Goal: Task Accomplishment & Management: Manage account settings

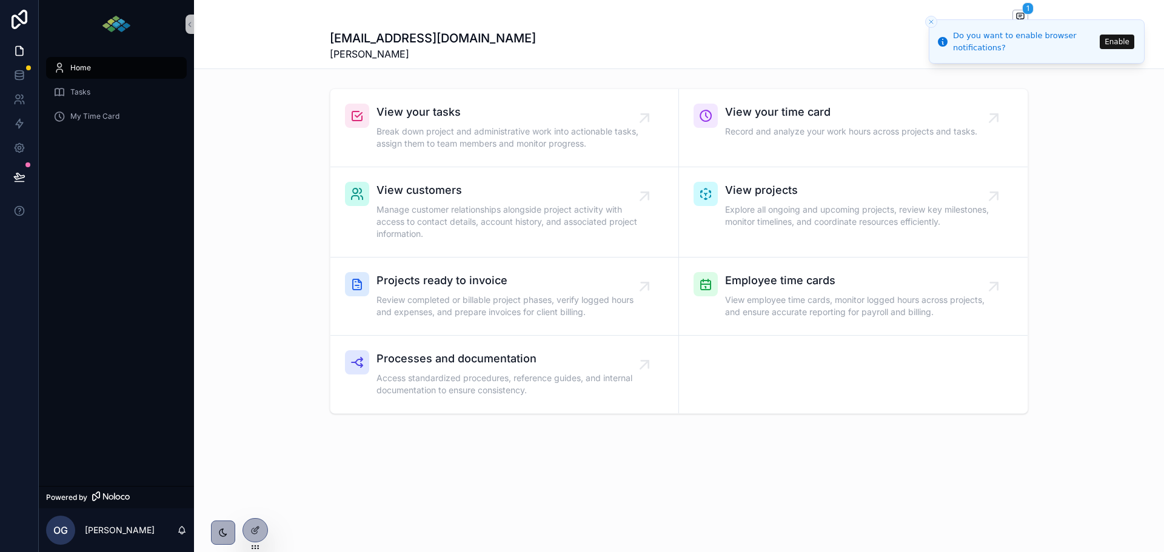
click at [1120, 44] on button "Enable" at bounding box center [1117, 42] width 35 height 15
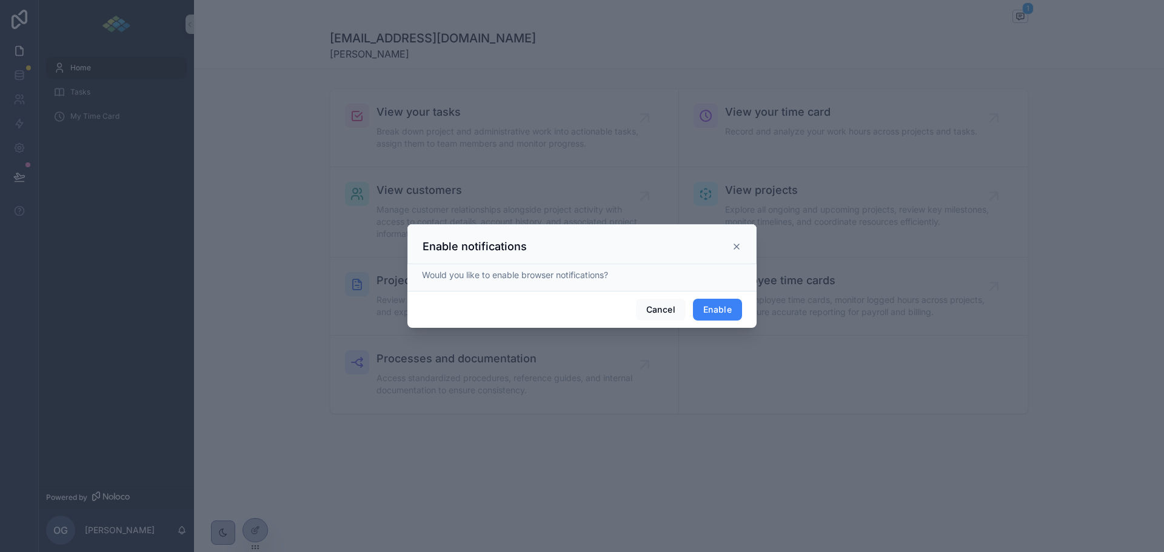
click at [721, 311] on button "Enable" at bounding box center [717, 310] width 49 height 22
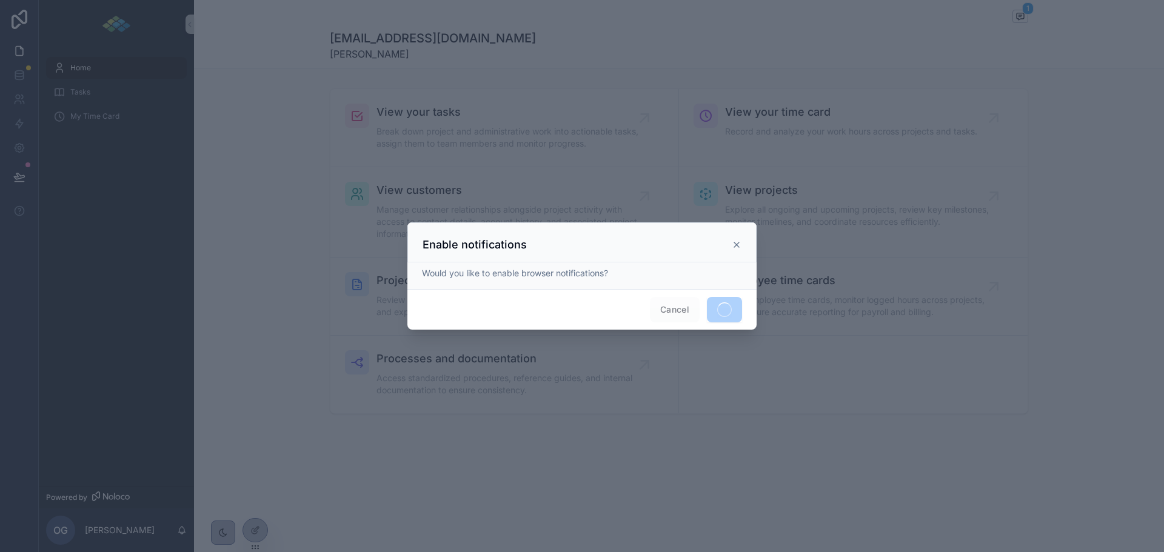
click at [738, 242] on icon at bounding box center [737, 245] width 10 height 10
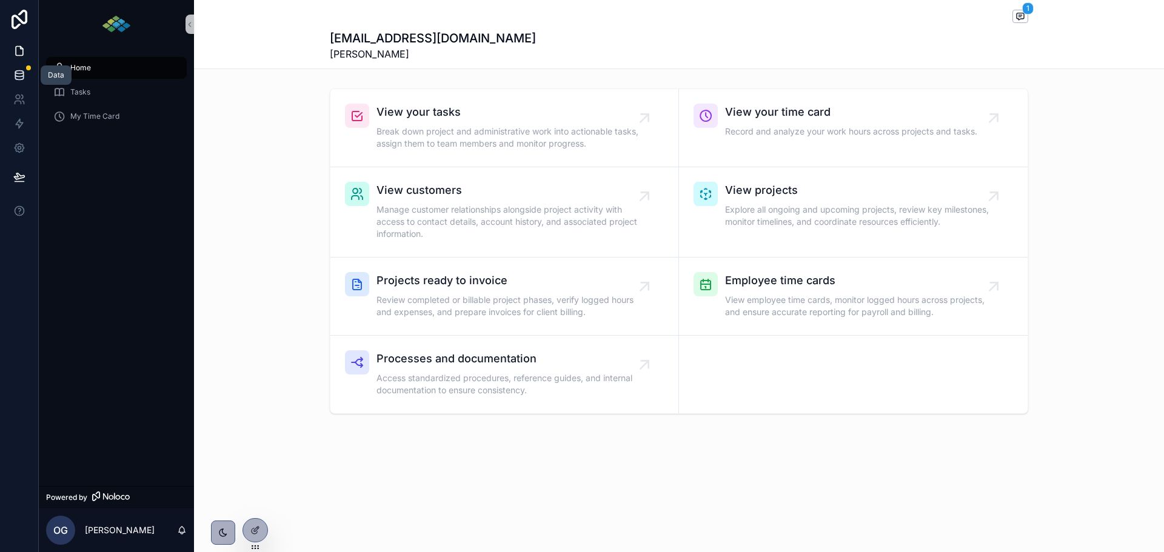
click at [17, 77] on icon at bounding box center [19, 74] width 8 height 5
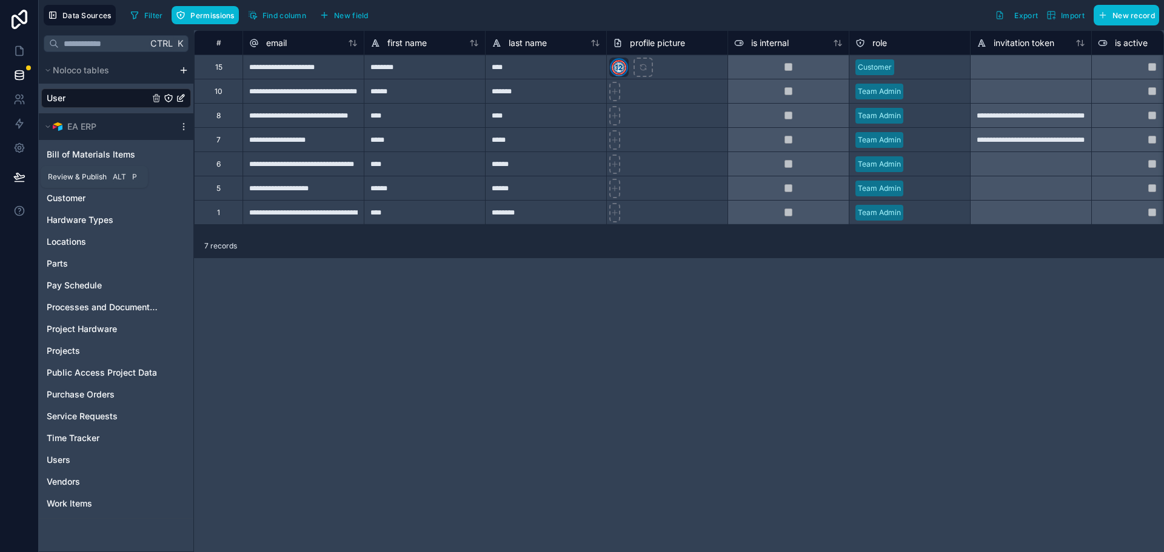
click at [20, 170] on button at bounding box center [19, 177] width 27 height 34
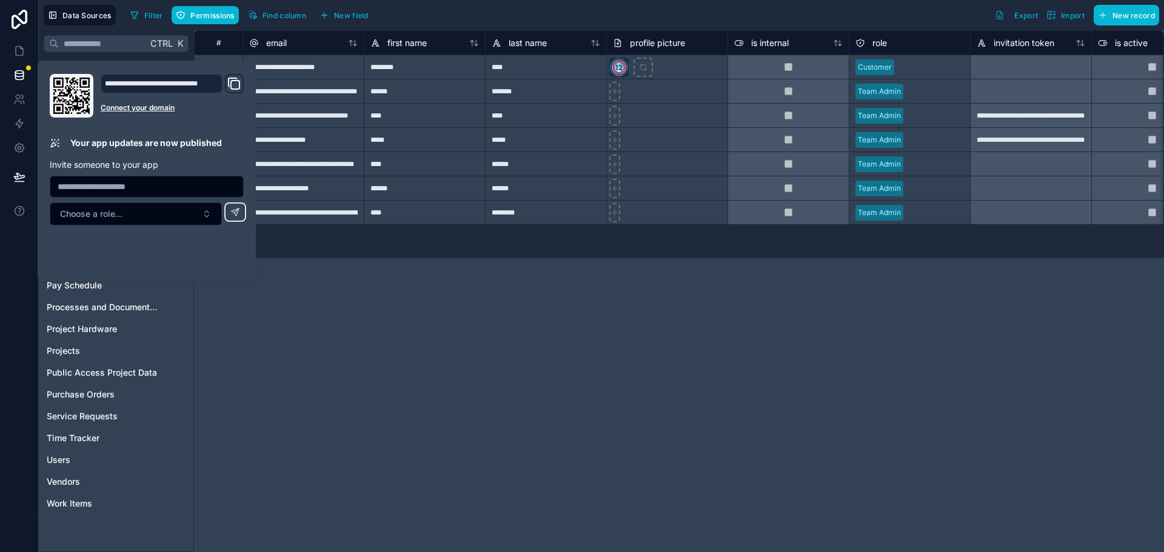
click at [207, 352] on div "**********" at bounding box center [679, 291] width 970 height 522
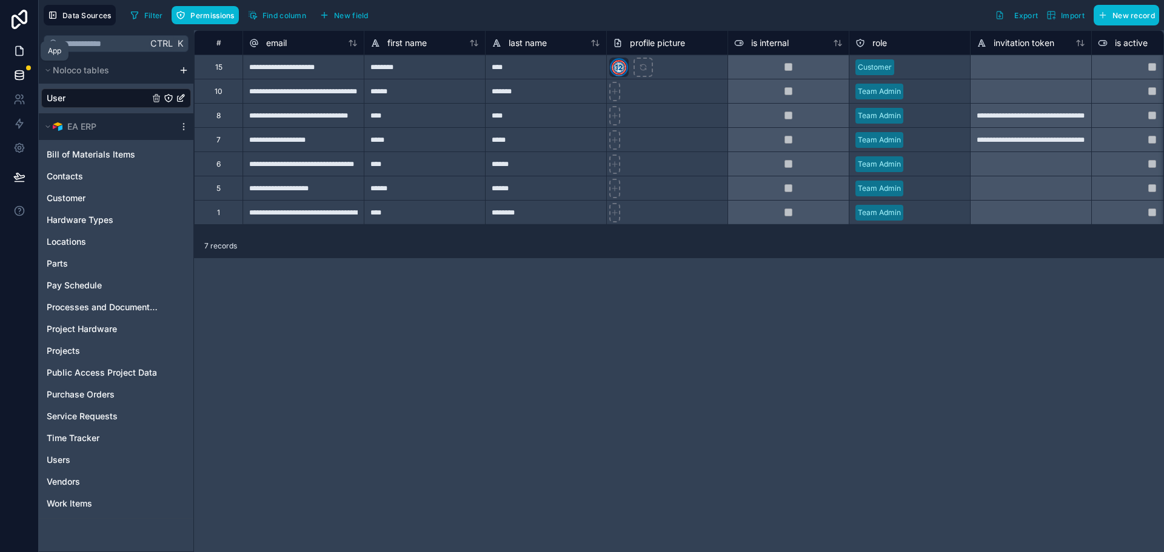
click at [22, 55] on icon at bounding box center [19, 51] width 7 height 9
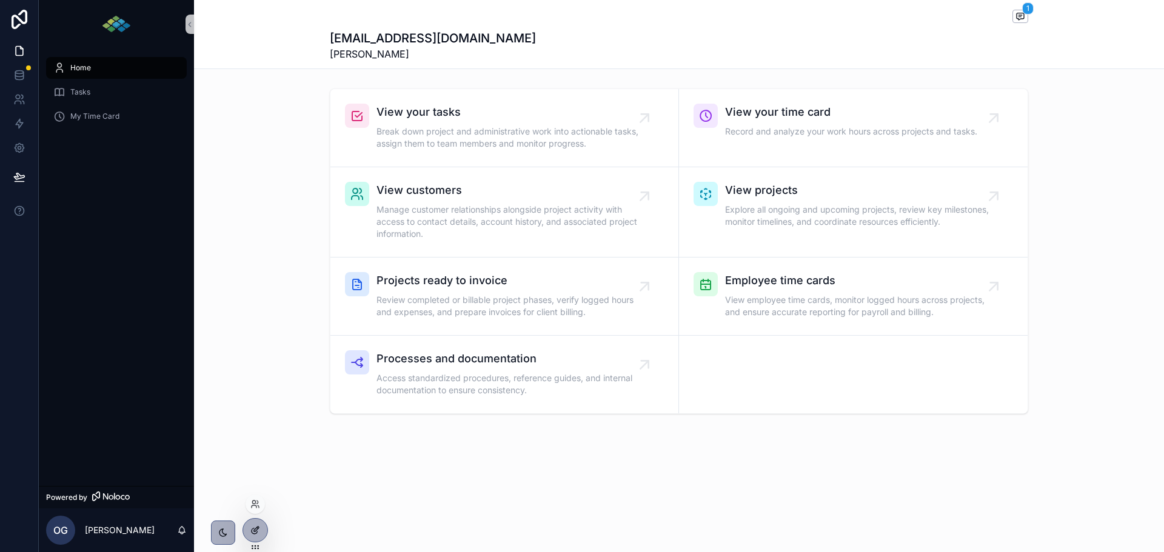
click at [258, 535] on div at bounding box center [255, 530] width 24 height 23
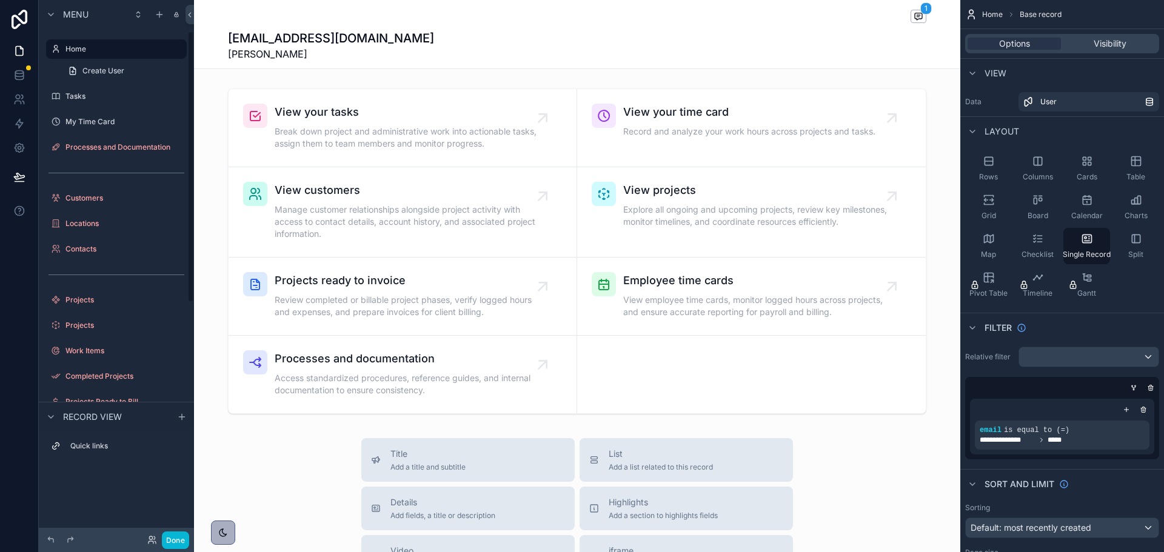
scroll to position [42, 0]
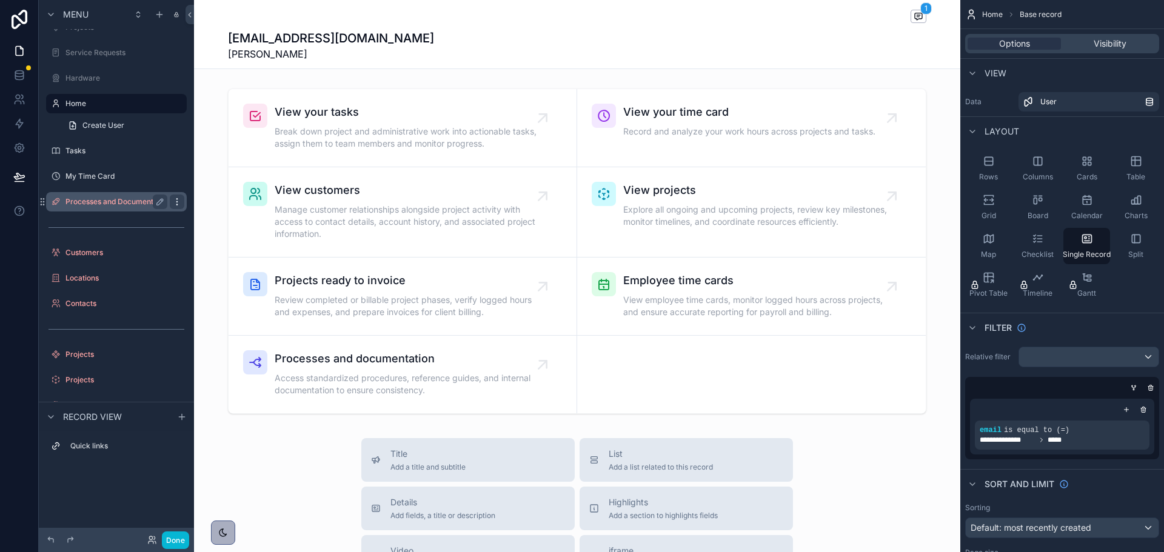
click at [178, 207] on div "scrollable content" at bounding box center [177, 202] width 15 height 15
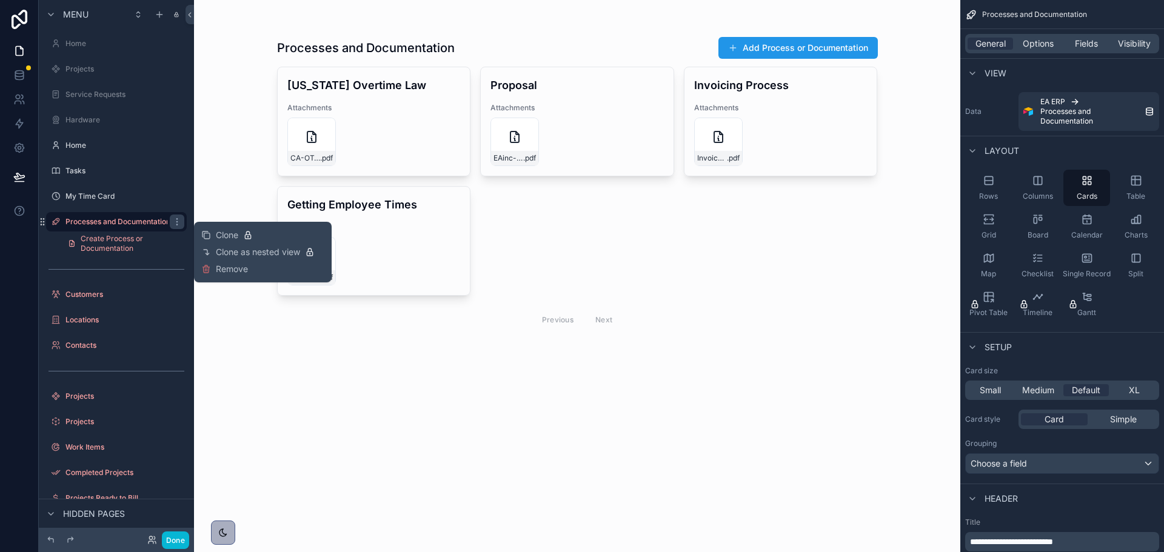
click at [216, 68] on div "Processes and Documentation Add Process or Documentation California Overtime La…" at bounding box center [577, 276] width 766 height 552
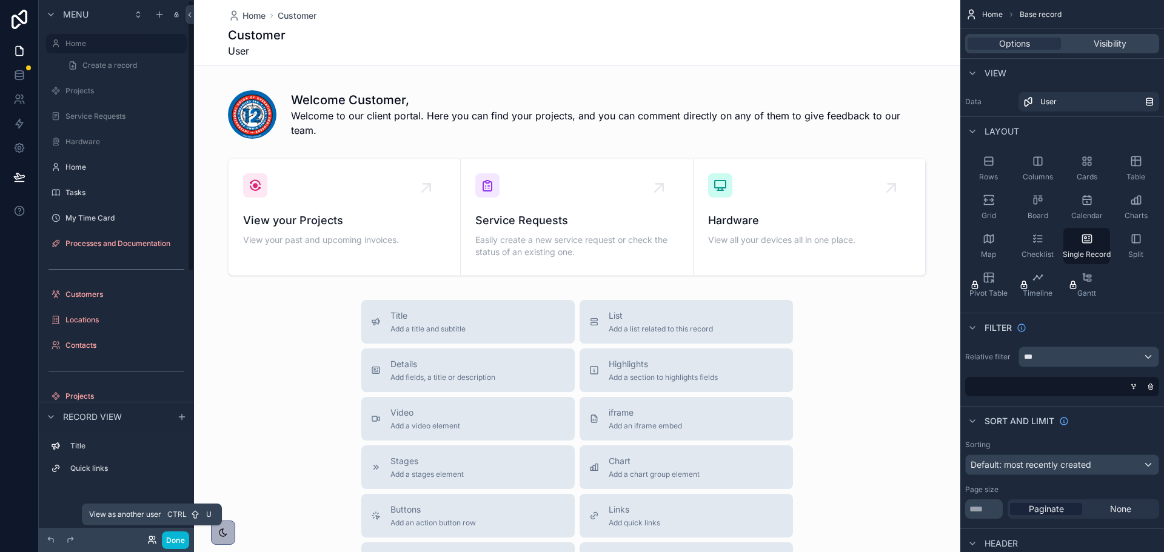
click at [150, 539] on icon at bounding box center [152, 540] width 10 height 10
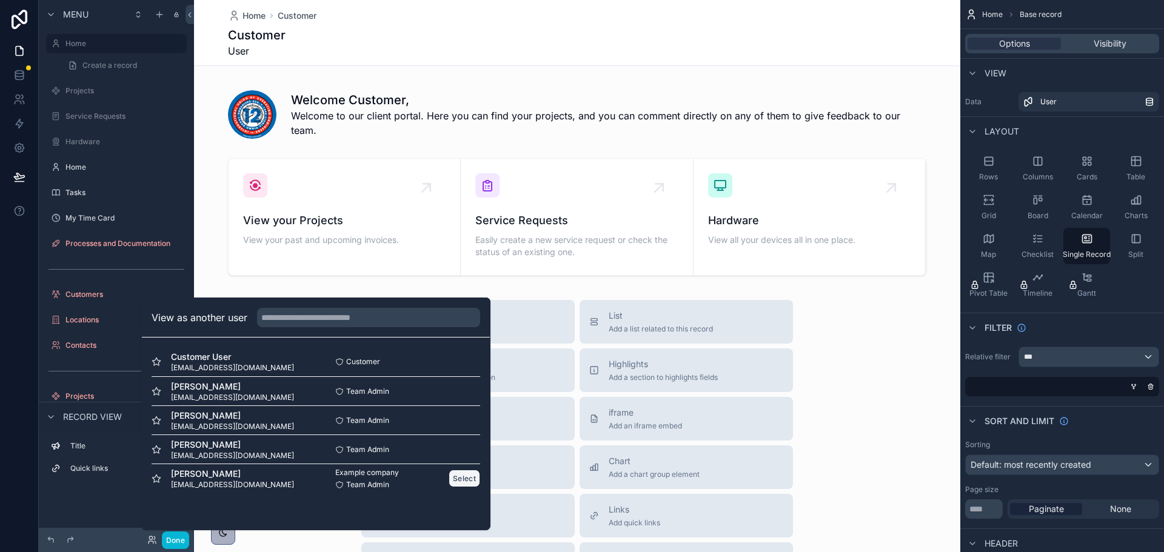
click at [459, 476] on button "Select" at bounding box center [465, 479] width 32 height 18
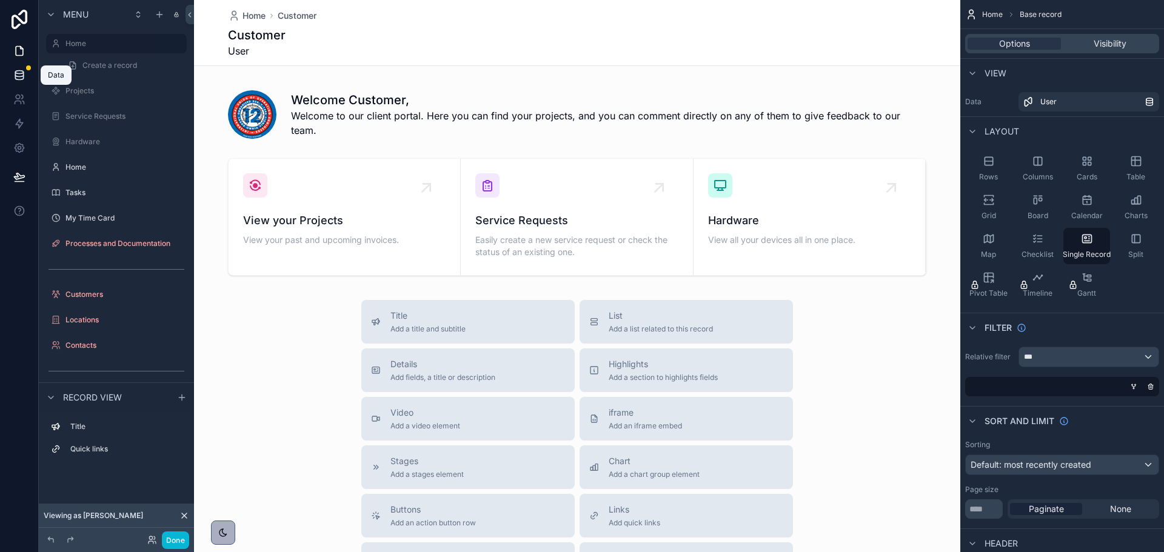
click at [15, 75] on icon at bounding box center [19, 74] width 8 height 5
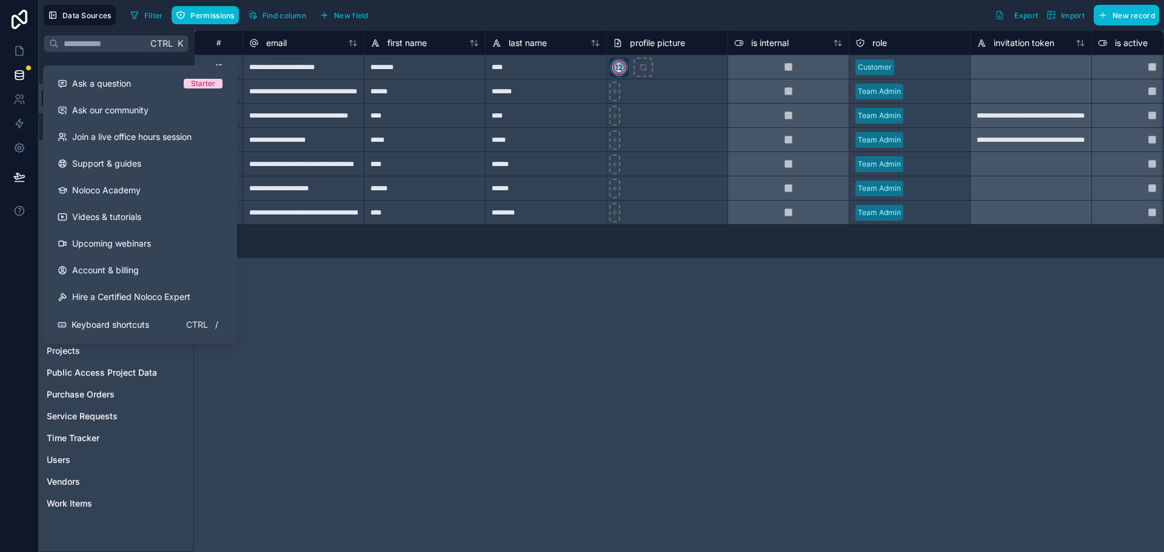
drag, startPoint x: 121, startPoint y: 262, endPoint x: 271, endPoint y: 286, distance: 151.6
click at [121, 262] on link "Account & billing" at bounding box center [140, 270] width 184 height 27
